Goal: Task Accomplishment & Management: Manage account settings

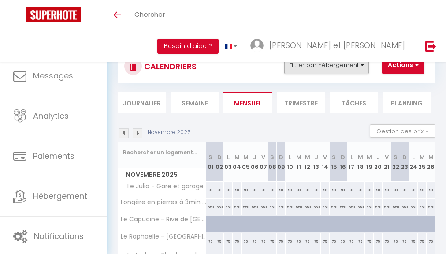
click at [358, 58] on button "Filtrer par hébergement" at bounding box center [326, 65] width 85 height 18
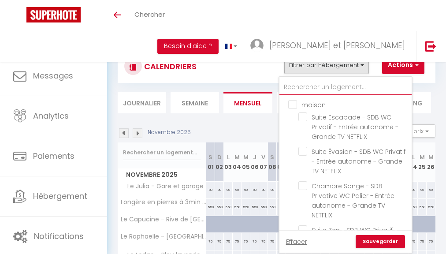
click at [310, 91] on input "text" at bounding box center [345, 87] width 132 height 16
click at [233, 63] on div "CALENDRIERS Filtrer par hébergement maison Suite Escapade - SDB WC Privatif - E…" at bounding box center [276, 66] width 305 height 20
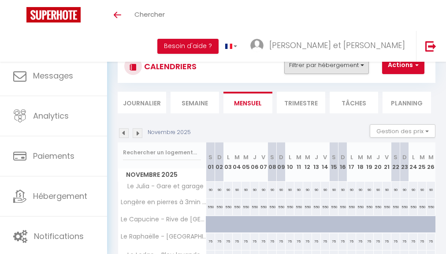
click at [319, 67] on button "Filtrer par hébergement" at bounding box center [326, 65] width 85 height 18
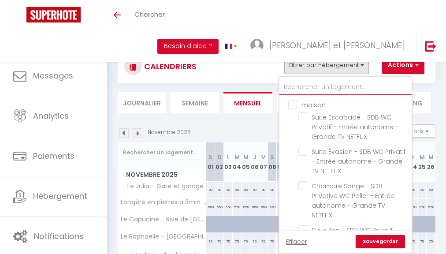
click at [323, 81] on input "text" at bounding box center [345, 87] width 132 height 16
type input "c"
checkbox input "false"
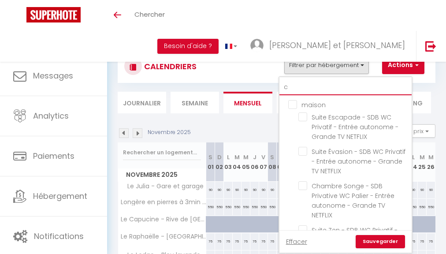
checkbox input "false"
type input "ca"
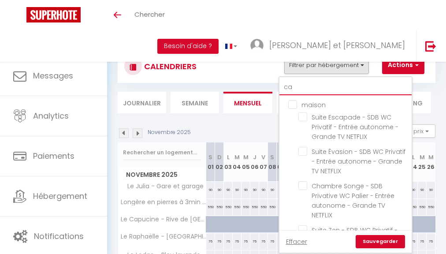
checkbox input "false"
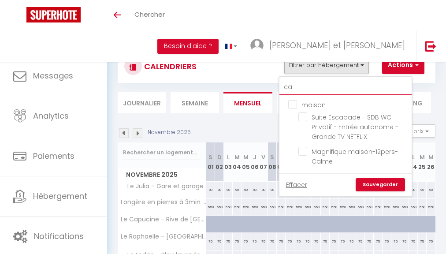
type input "c"
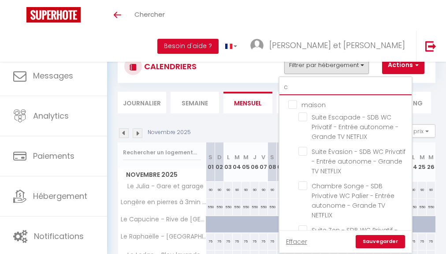
checkbox input "false"
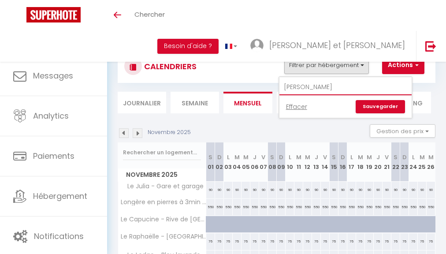
type input "[PERSON_NAME]"
click at [383, 108] on link "Sauvegarder" at bounding box center [380, 106] width 49 height 13
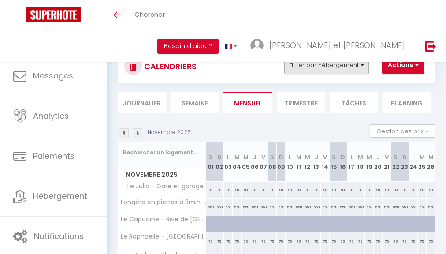
click at [348, 67] on button "Filtrer par hébergement" at bounding box center [326, 65] width 85 height 18
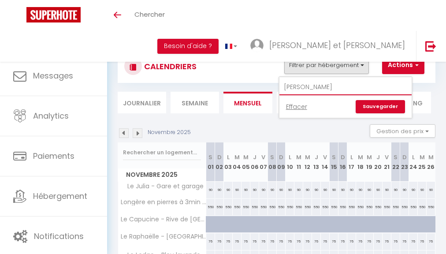
drag, startPoint x: 340, startPoint y: 83, endPoint x: 272, endPoint y: 81, distance: 68.3
click at [272, 81] on div "CALENDRIERS Filtrer par hébergement [PERSON_NAME] Effacer Sauvegarder Actions N…" at bounding box center [277, 66] width 318 height 33
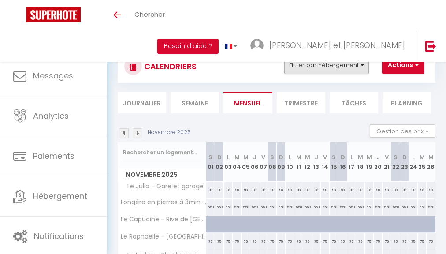
click at [305, 60] on button "Filtrer par hébergement" at bounding box center [326, 65] width 85 height 18
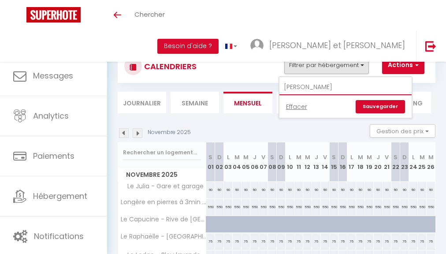
drag, startPoint x: 311, startPoint y: 87, endPoint x: 285, endPoint y: 86, distance: 26.1
click at [285, 86] on input "[PERSON_NAME]" at bounding box center [345, 87] width 132 height 16
type input "le [PERSON_NAME]"
click at [387, 114] on div "Effacer Sauvegarder" at bounding box center [345, 106] width 132 height 22
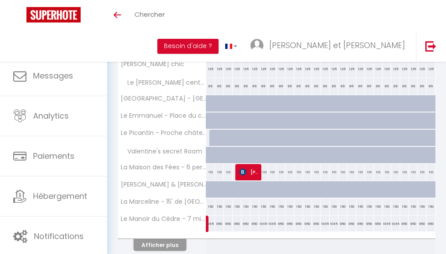
scroll to position [331, 0]
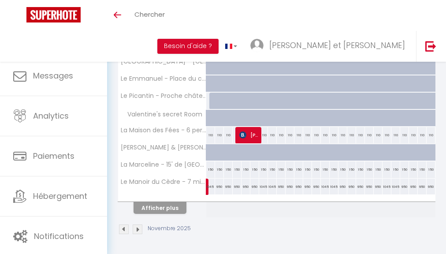
click at [166, 202] on button "Afficher plus" at bounding box center [160, 208] width 53 height 12
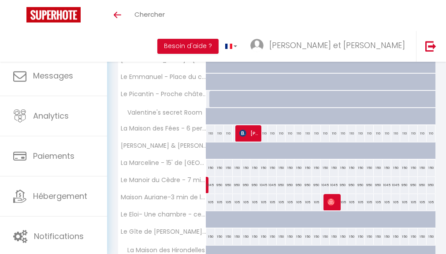
click at [167, 202] on th "Maison Auriane-3 min de la gare" at bounding box center [162, 202] width 88 height 17
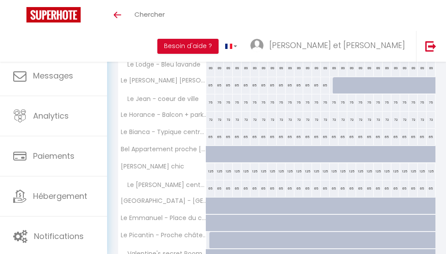
scroll to position [0, 0]
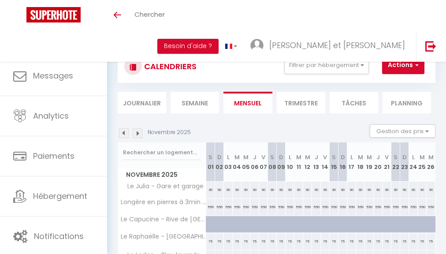
click at [126, 133] on img at bounding box center [124, 133] width 10 height 10
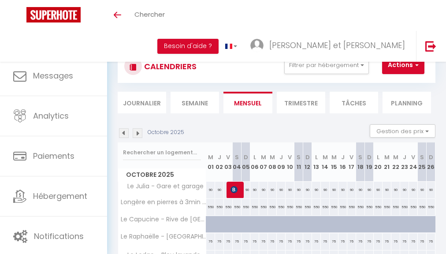
click at [126, 133] on img at bounding box center [124, 133] width 10 height 10
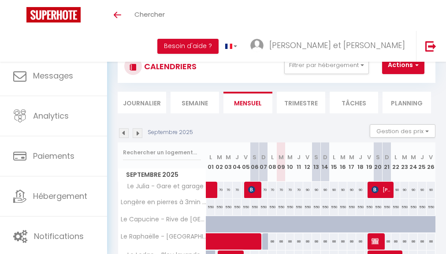
click at [126, 133] on img at bounding box center [124, 133] width 10 height 10
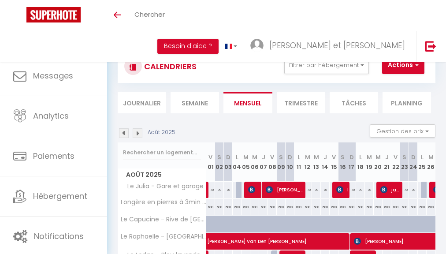
click at [126, 133] on img at bounding box center [124, 133] width 10 height 10
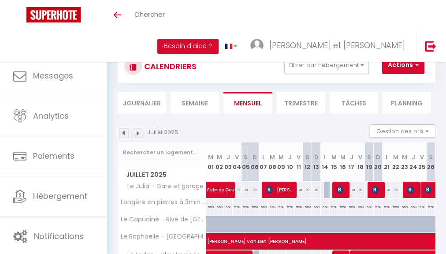
click at [138, 134] on img at bounding box center [138, 133] width 10 height 10
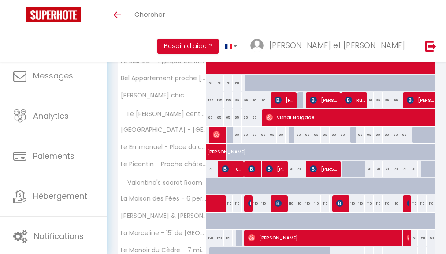
scroll to position [331, 0]
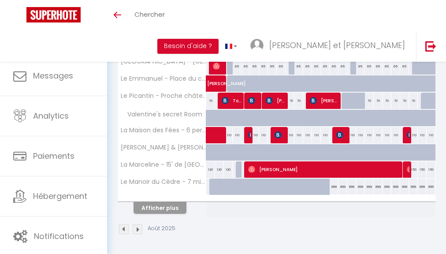
click at [167, 206] on button "Afficher plus" at bounding box center [160, 208] width 53 height 12
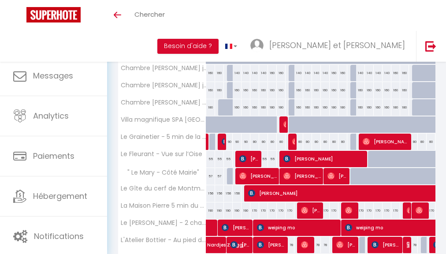
scroll to position [673, 0]
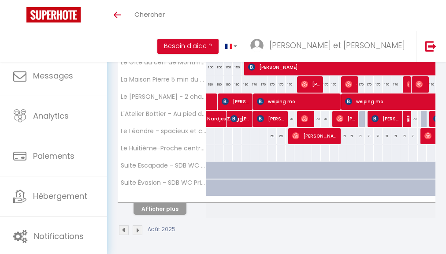
click at [159, 205] on button "Afficher plus" at bounding box center [160, 209] width 53 height 12
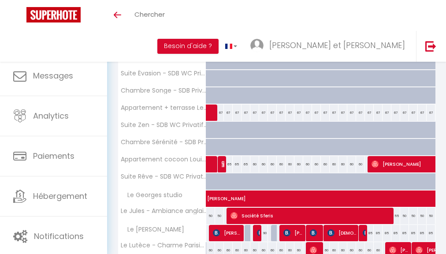
scroll to position [704, 0]
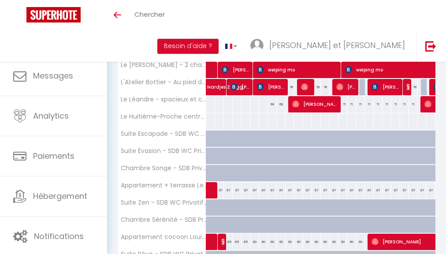
click at [357, 68] on span "weiping mo" at bounding box center [408, 69] width 126 height 17
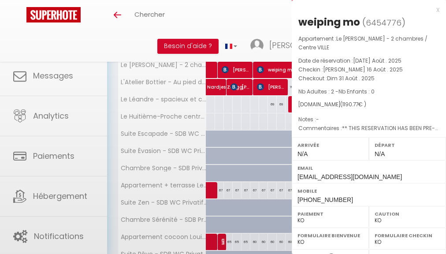
select select "OK"
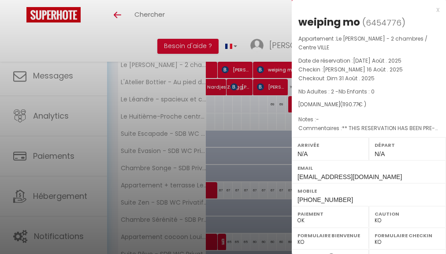
click at [270, 63] on div at bounding box center [223, 127] width 446 height 254
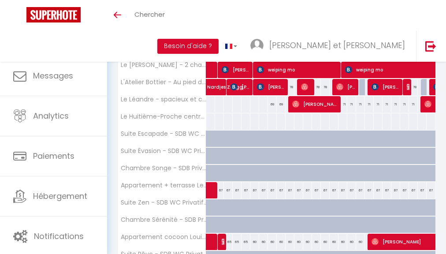
click at [241, 68] on span "[PERSON_NAME]" at bounding box center [237, 69] width 30 height 17
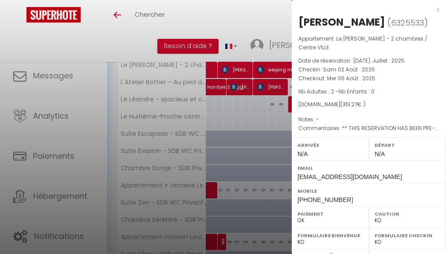
click at [212, 67] on div at bounding box center [223, 127] width 446 height 254
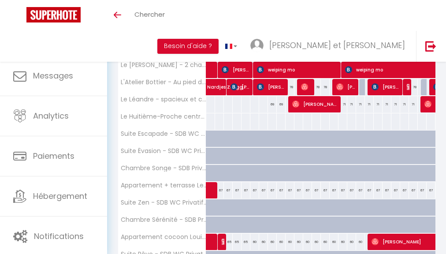
click at [212, 67] on div at bounding box center [210, 70] width 9 height 17
click at [212, 66] on div at bounding box center [210, 70] width 9 height 17
click at [210, 66] on link at bounding box center [207, 70] width 9 height 17
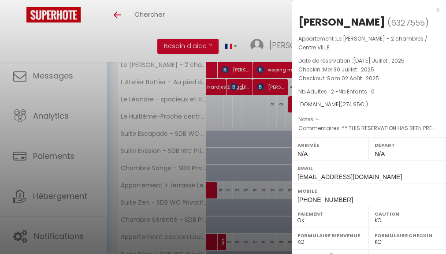
click at [116, 37] on div at bounding box center [223, 127] width 446 height 254
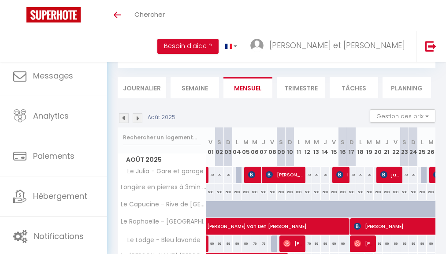
scroll to position [0, 0]
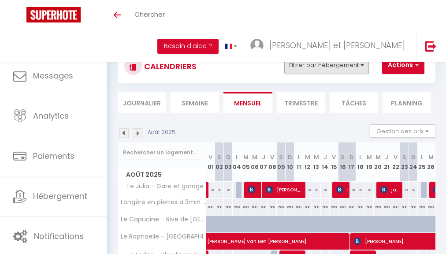
click at [324, 64] on button "Filtrer par hébergement" at bounding box center [326, 65] width 85 height 18
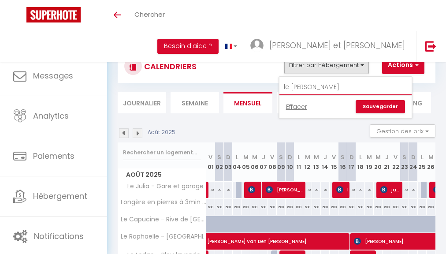
drag, startPoint x: 311, startPoint y: 89, endPoint x: 231, endPoint y: 87, distance: 80.7
click at [257, 88] on div "CALENDRIERS Filtrer par hébergement le [PERSON_NAME] Effacer Sauvegarder Action…" at bounding box center [277, 81] width 318 height 63
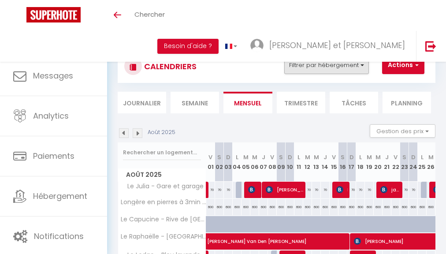
click at [324, 68] on button "Filtrer par hébergement" at bounding box center [326, 65] width 85 height 18
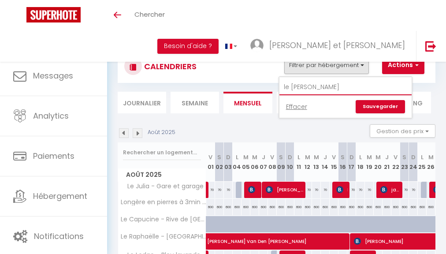
drag, startPoint x: 318, startPoint y: 91, endPoint x: 283, endPoint y: 88, distance: 34.9
click at [283, 88] on input "le [PERSON_NAME]" at bounding box center [345, 87] width 132 height 16
type input "florentin"
click at [383, 109] on link "Sauvegarder" at bounding box center [380, 106] width 49 height 13
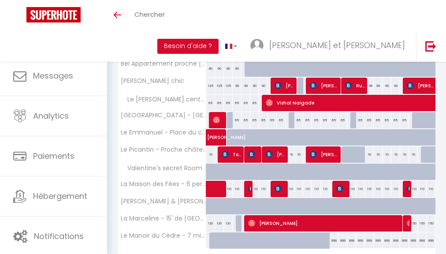
scroll to position [324, 0]
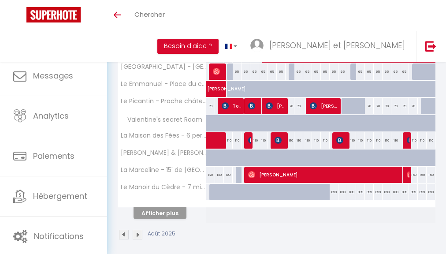
click at [158, 210] on button "Afficher plus" at bounding box center [160, 213] width 53 height 12
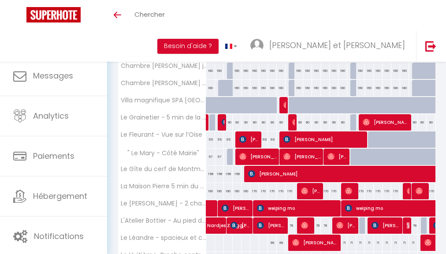
scroll to position [673, 0]
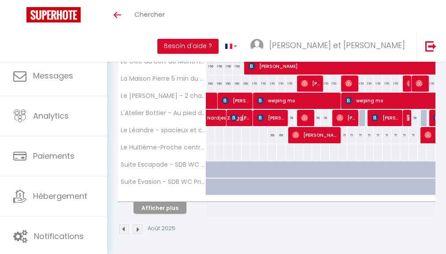
click at [148, 202] on button "Afficher plus" at bounding box center [160, 208] width 53 height 12
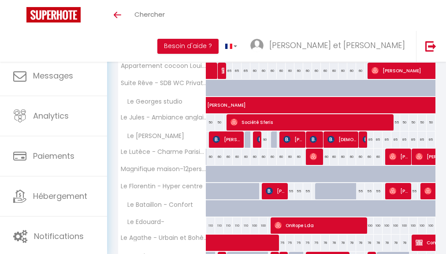
scroll to position [891, 0]
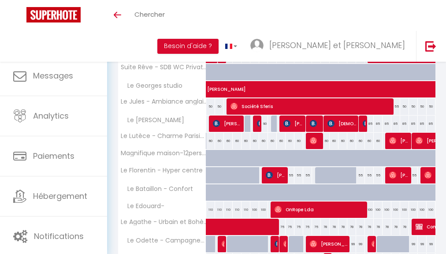
click at [267, 171] on img at bounding box center [269, 174] width 7 height 7
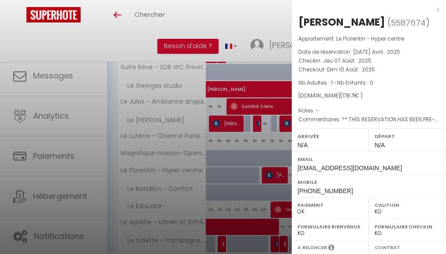
click at [155, 18] on div at bounding box center [223, 127] width 446 height 254
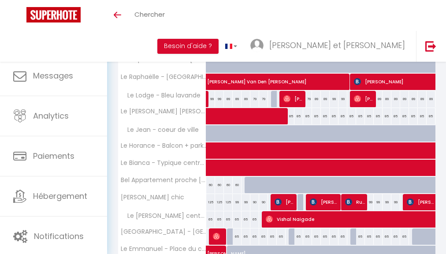
scroll to position [0, 0]
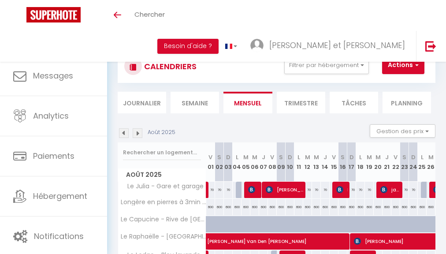
click at [138, 134] on img at bounding box center [138, 133] width 10 height 10
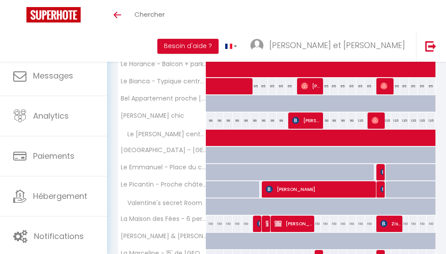
scroll to position [331, 0]
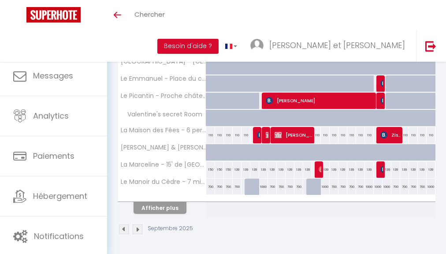
click at [153, 207] on button "Afficher plus" at bounding box center [160, 208] width 53 height 12
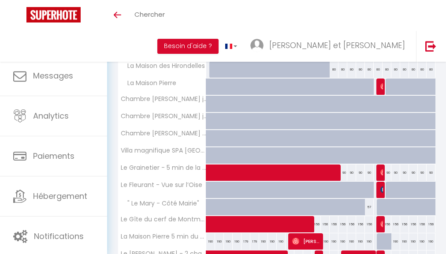
scroll to position [635, 0]
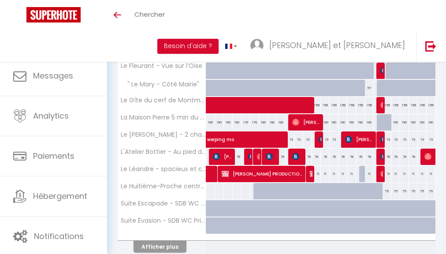
click at [162, 247] on button "Afficher plus" at bounding box center [160, 247] width 53 height 12
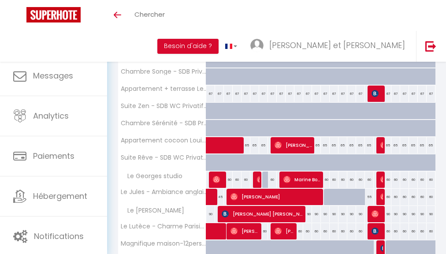
scroll to position [874, 0]
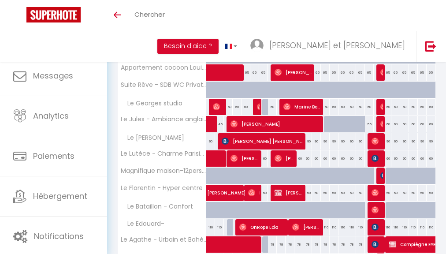
click at [218, 184] on span "[PERSON_NAME]" at bounding box center [247, 188] width 81 height 17
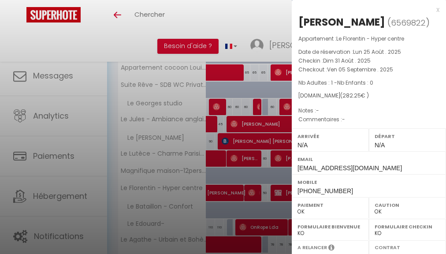
click at [251, 183] on div at bounding box center [223, 127] width 446 height 254
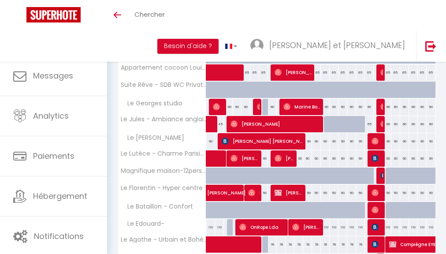
click at [251, 189] on img at bounding box center [251, 192] width 7 height 7
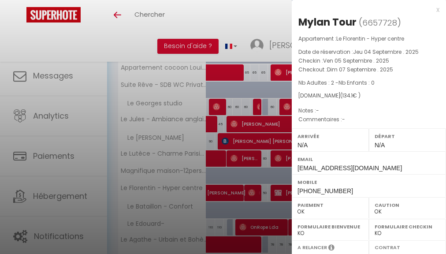
click at [279, 181] on div at bounding box center [223, 127] width 446 height 254
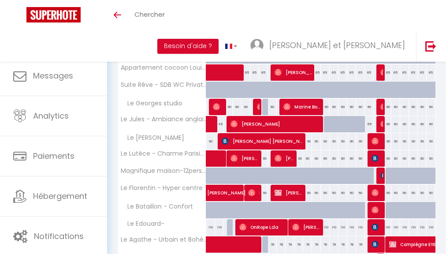
click at [282, 184] on span "[PERSON_NAME] PRODUCTIONS: série le rouge le rouge et le noir" at bounding box center [290, 192] width 30 height 17
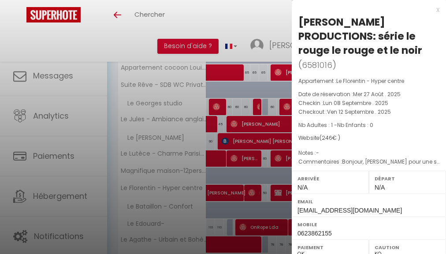
click at [276, 190] on div at bounding box center [223, 127] width 446 height 254
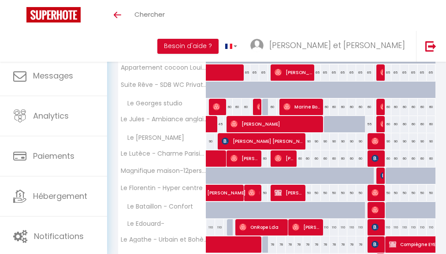
click at [300, 189] on span "[PERSON_NAME] PRODUCTIONS: série le rouge le rouge et le noir" at bounding box center [290, 192] width 30 height 17
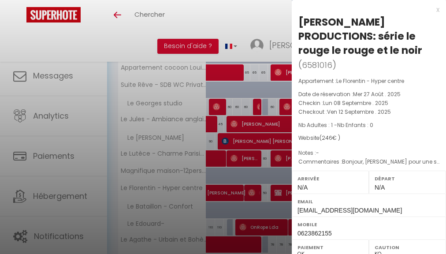
click at [153, 164] on div at bounding box center [223, 127] width 446 height 254
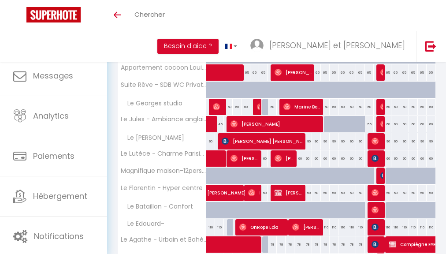
click at [370, 187] on div at bounding box center [372, 193] width 9 height 17
click at [372, 189] on img at bounding box center [375, 192] width 7 height 7
select select "OK"
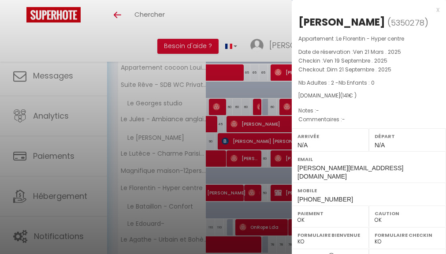
click at [271, 153] on div at bounding box center [223, 127] width 446 height 254
